Goal: Task Accomplishment & Management: Use online tool/utility

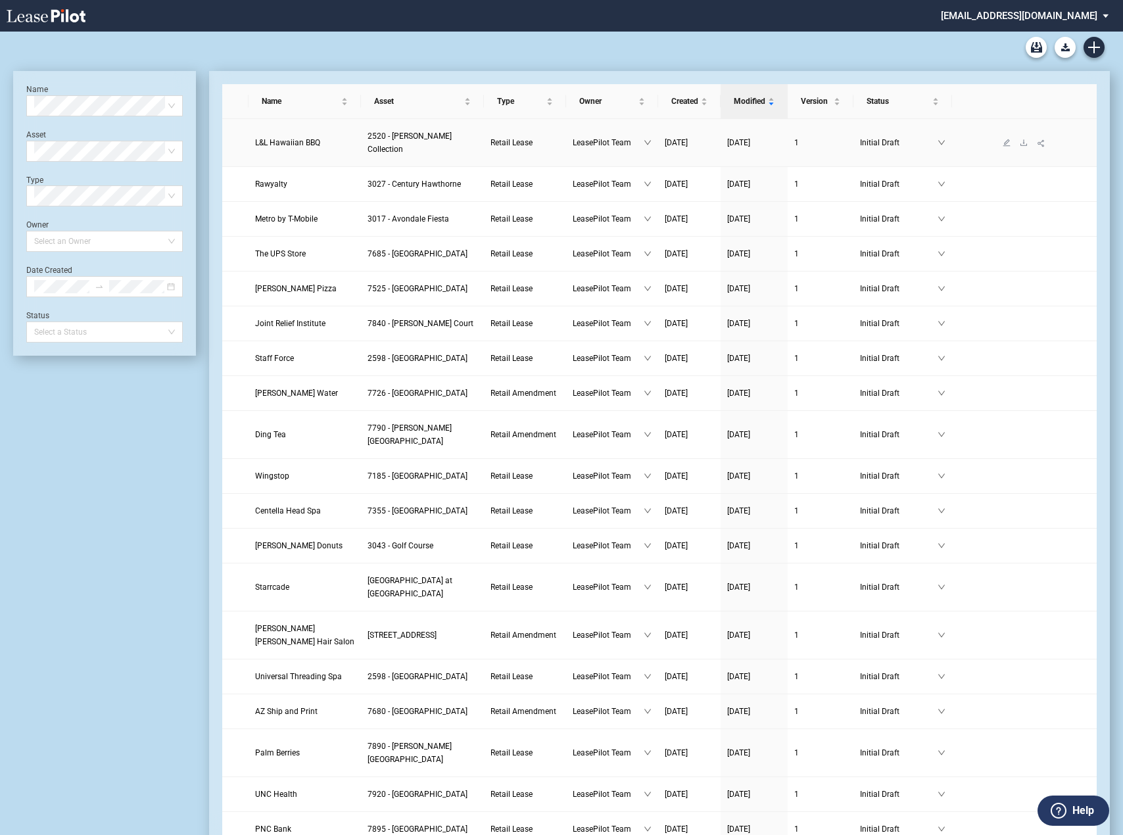
click at [278, 139] on span "L&L Hawaiian BBQ" at bounding box center [287, 142] width 65 height 9
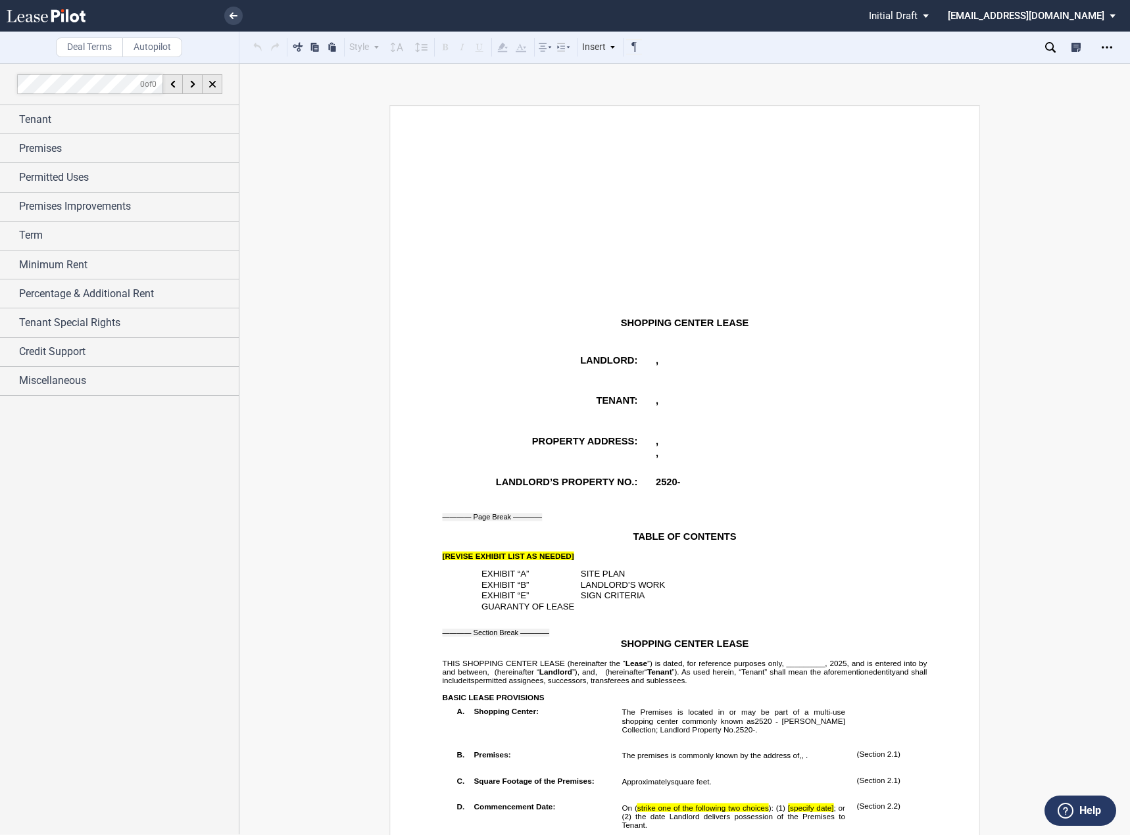
click at [478, 387] on p "﻿" at bounding box center [685, 391] width 485 height 9
click at [496, 552] on span "[REVISE EXHIBIT LIST AS NEEDED]" at bounding box center [509, 556] width 132 height 9
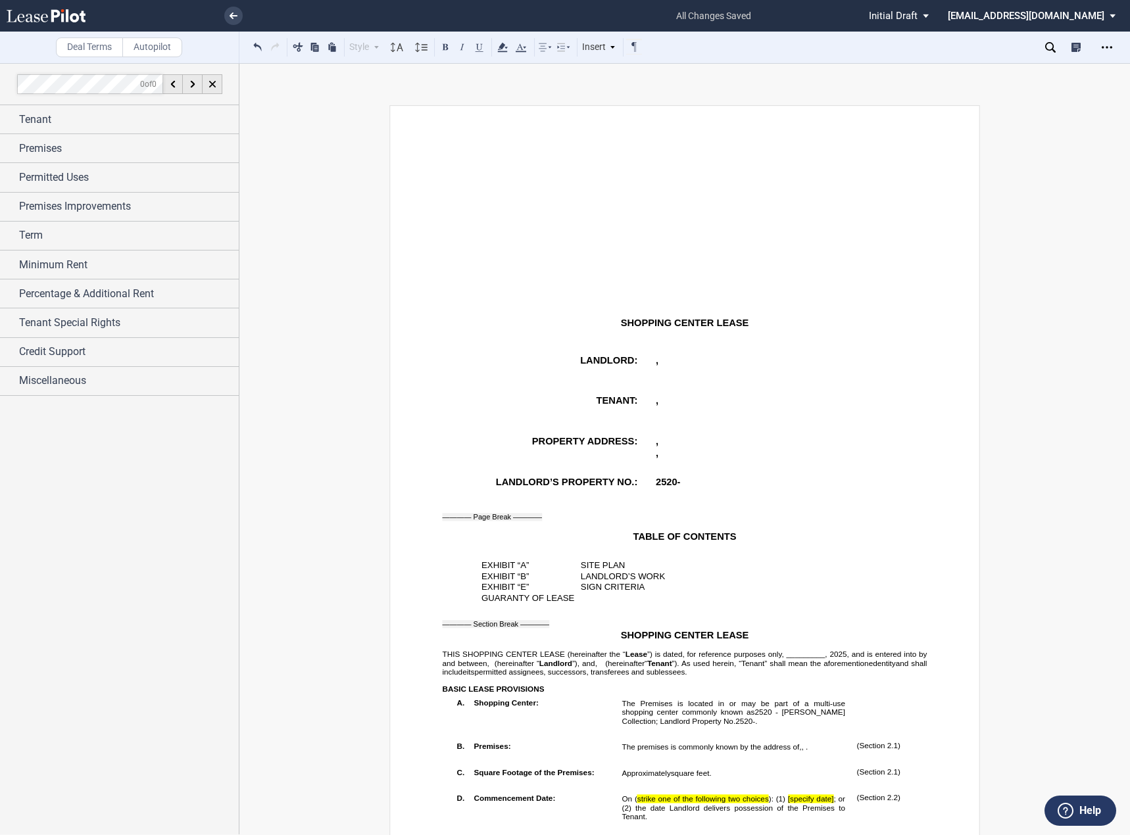
click at [796, 652] on span "”) is dated, for reference purposes only, _________," at bounding box center [737, 654] width 180 height 9
click at [66, 120] on div "Tenant" at bounding box center [129, 120] width 220 height 16
